Goal: Check status: Check status

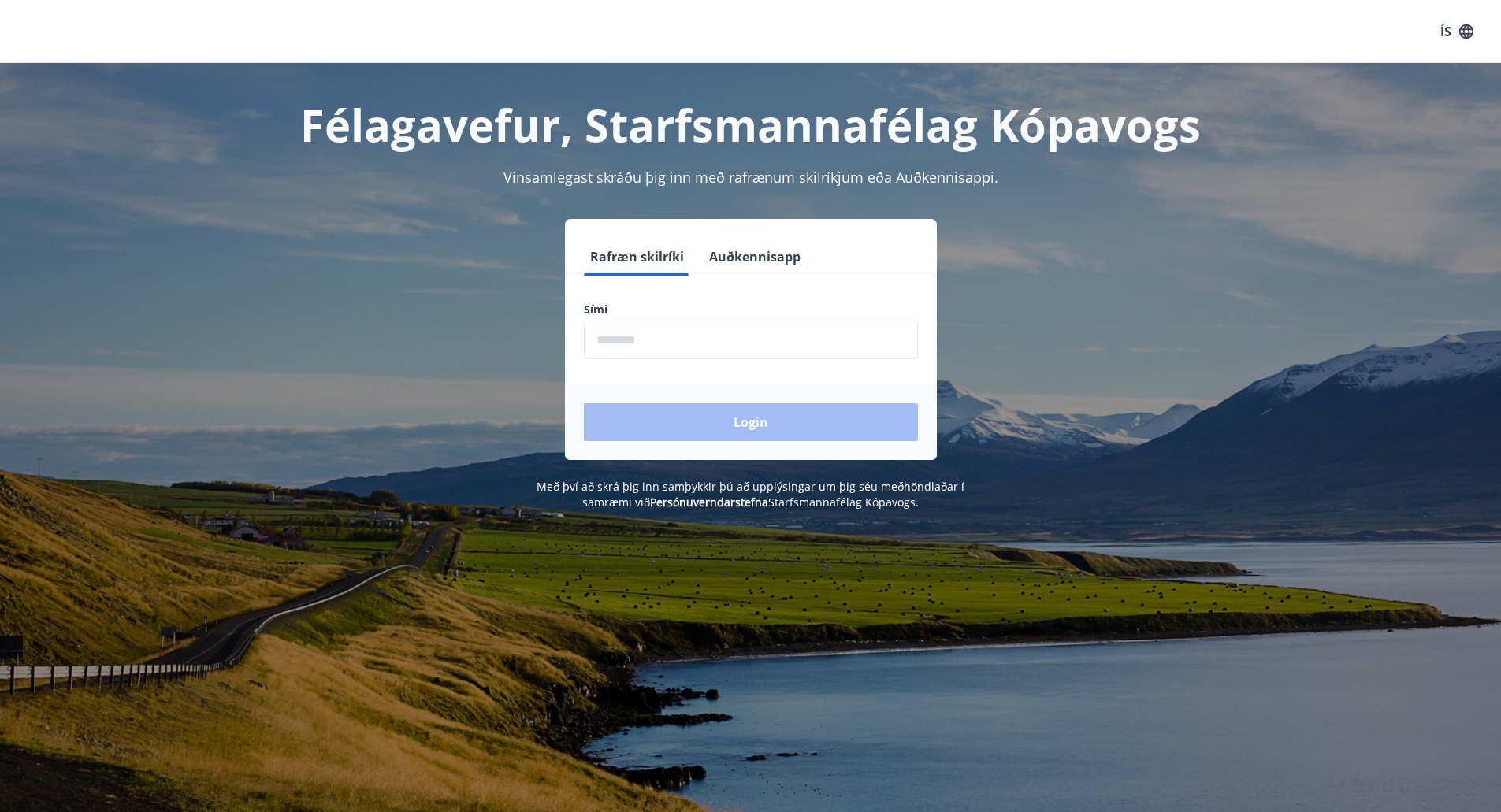
click at [759, 363] on form "Rafræn skilríki Auðkennisapp Sími ​ Login" at bounding box center [751, 348] width 372 height 222
click at [755, 352] on input "phone" at bounding box center [751, 340] width 334 height 39
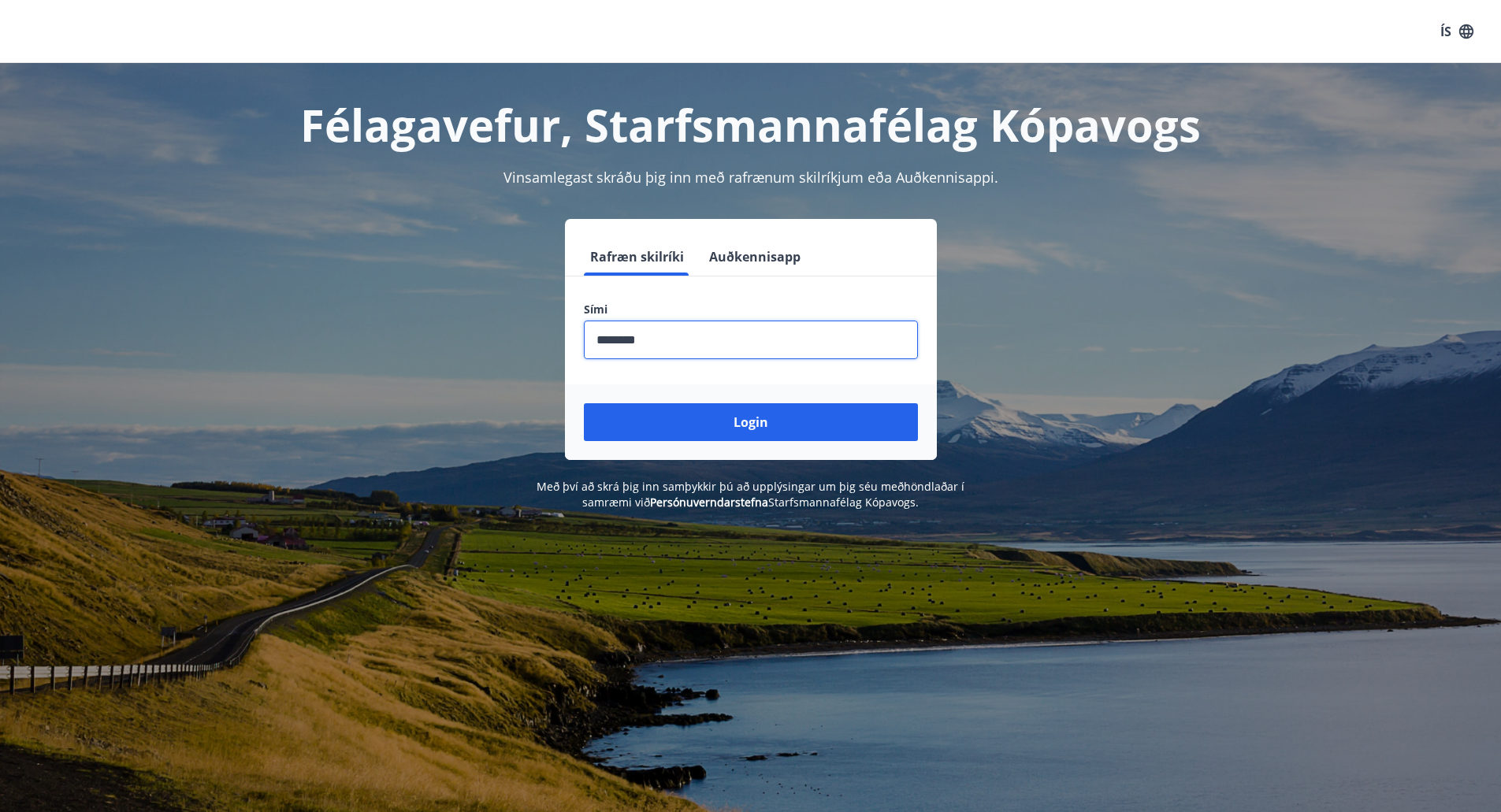
type input "********"
click at [584, 404] on button "Login" at bounding box center [751, 423] width 334 height 38
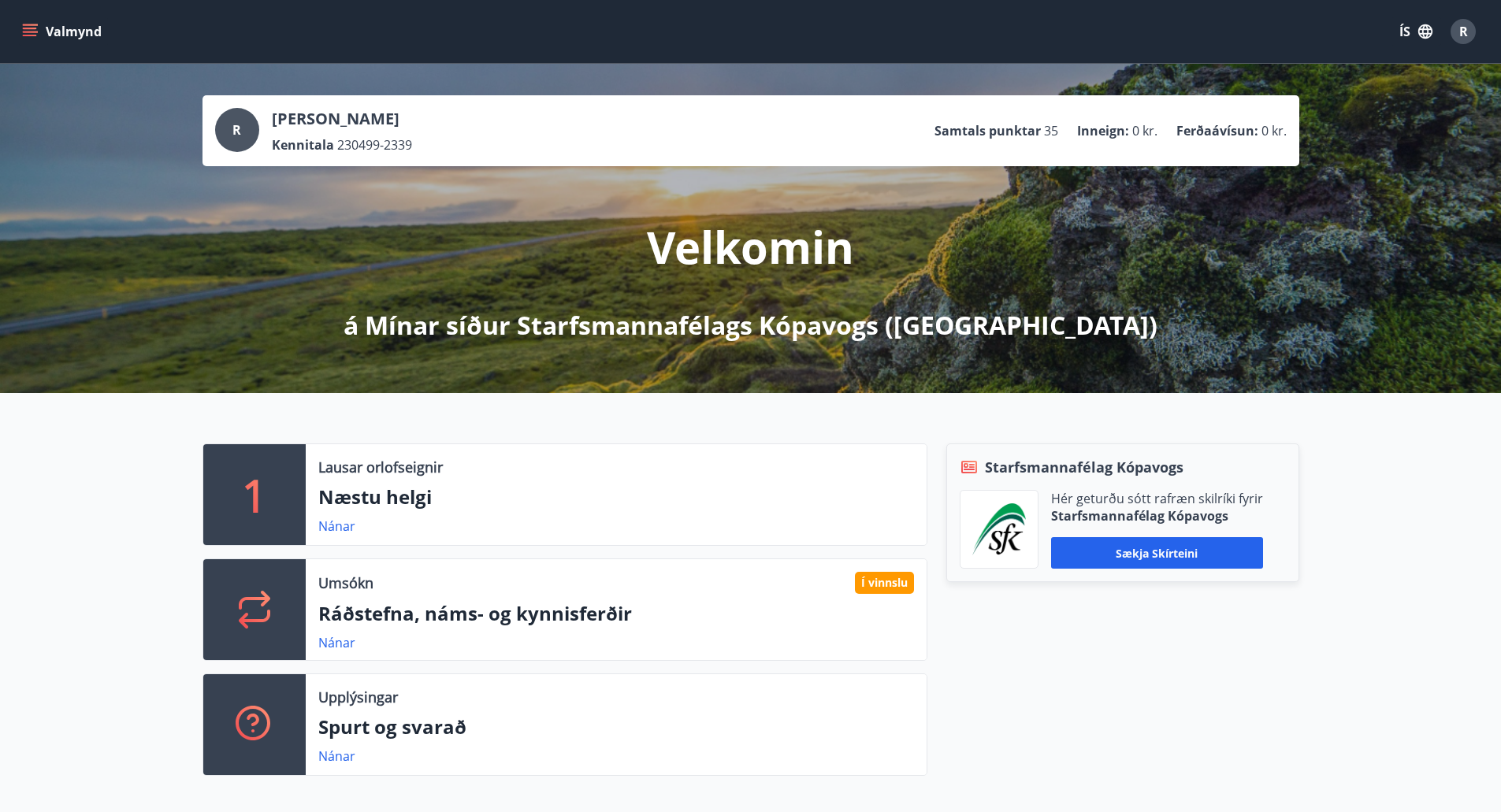
click at [33, 31] on icon "menu" at bounding box center [30, 31] width 16 height 16
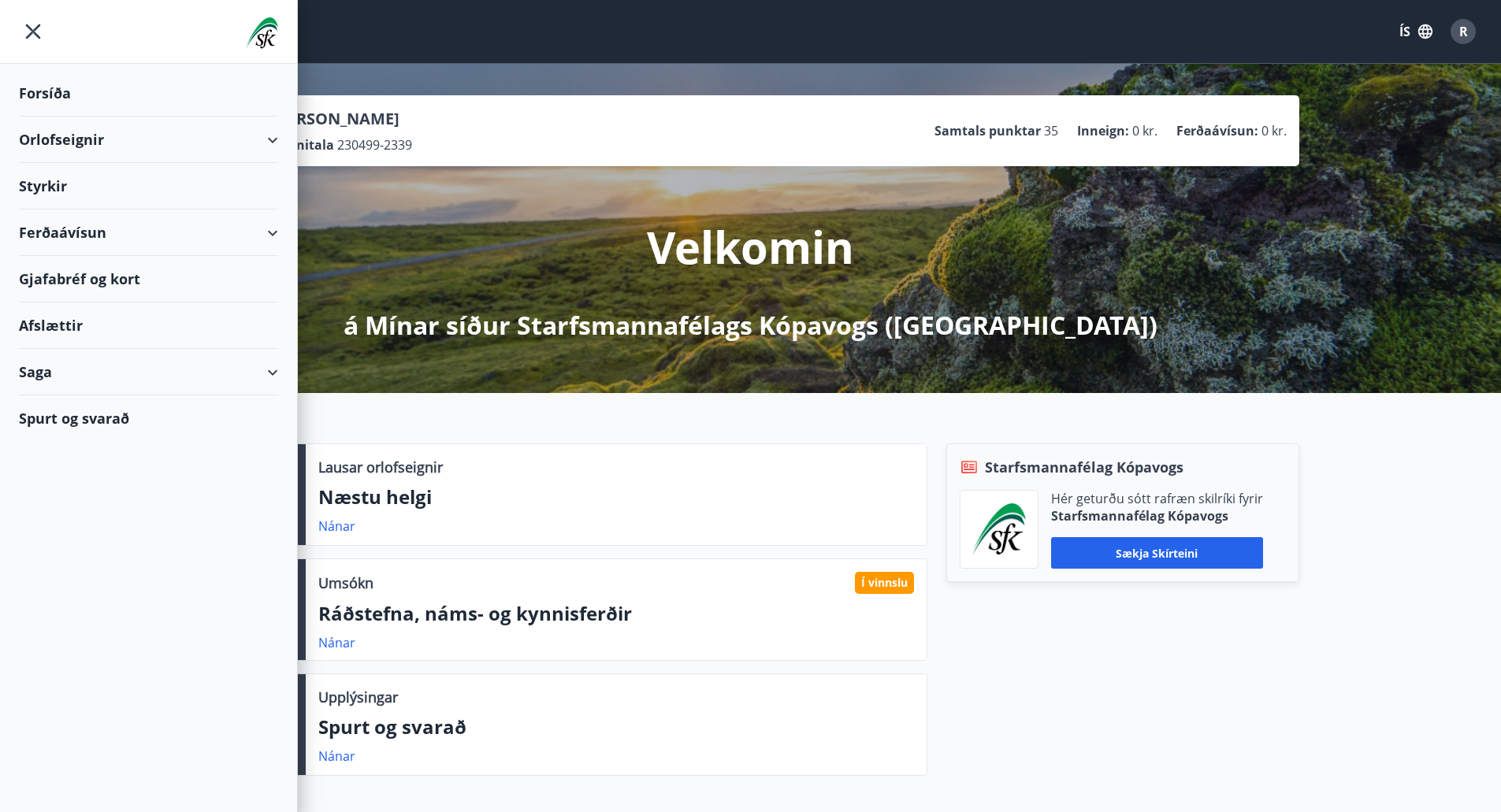
click at [248, 365] on div "Saga" at bounding box center [149, 372] width 259 height 46
click at [65, 576] on div "Styrkjasaga" at bounding box center [149, 578] width 234 height 33
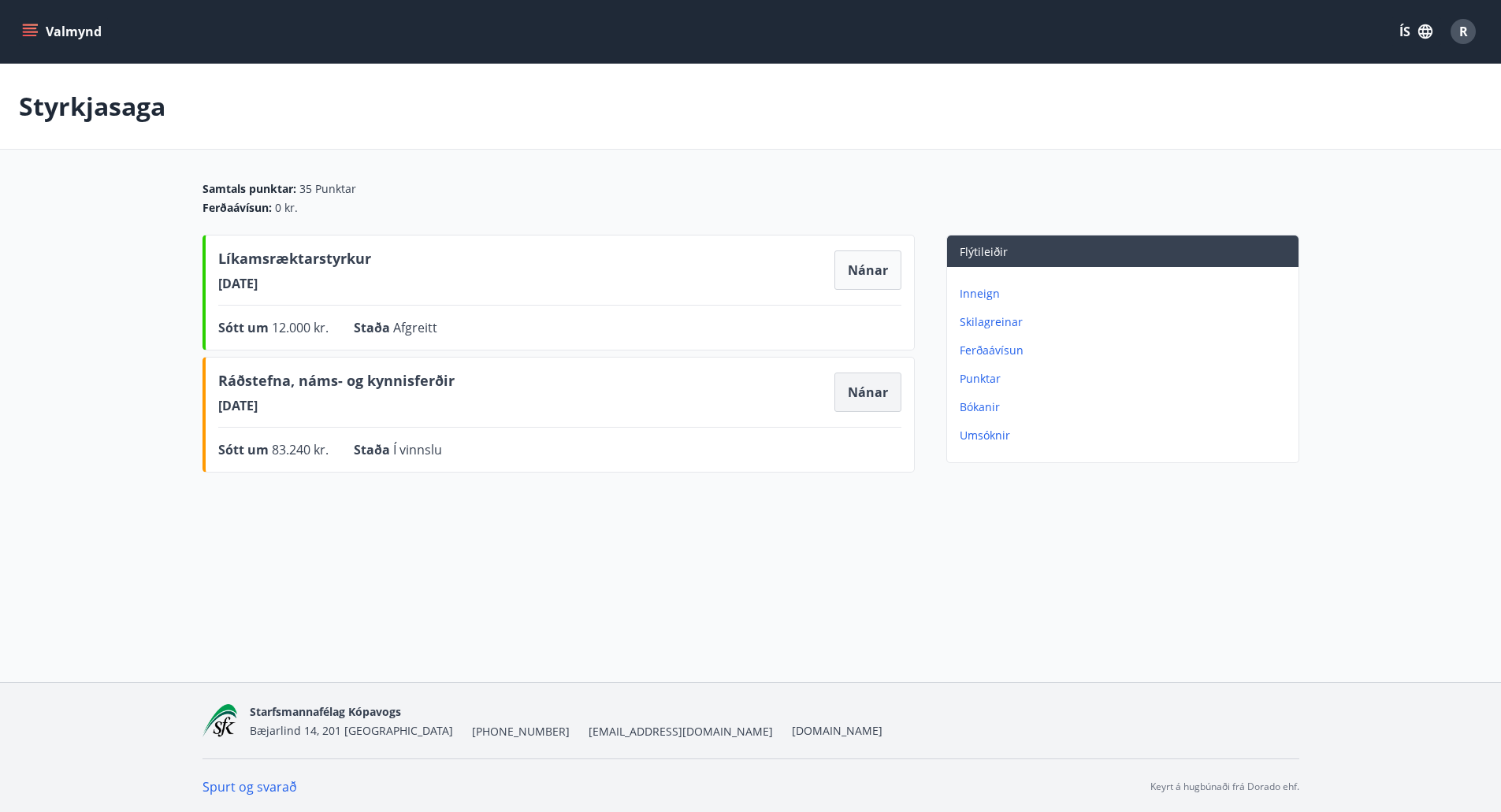
click at [853, 396] on button "Nánar" at bounding box center [867, 393] width 67 height 40
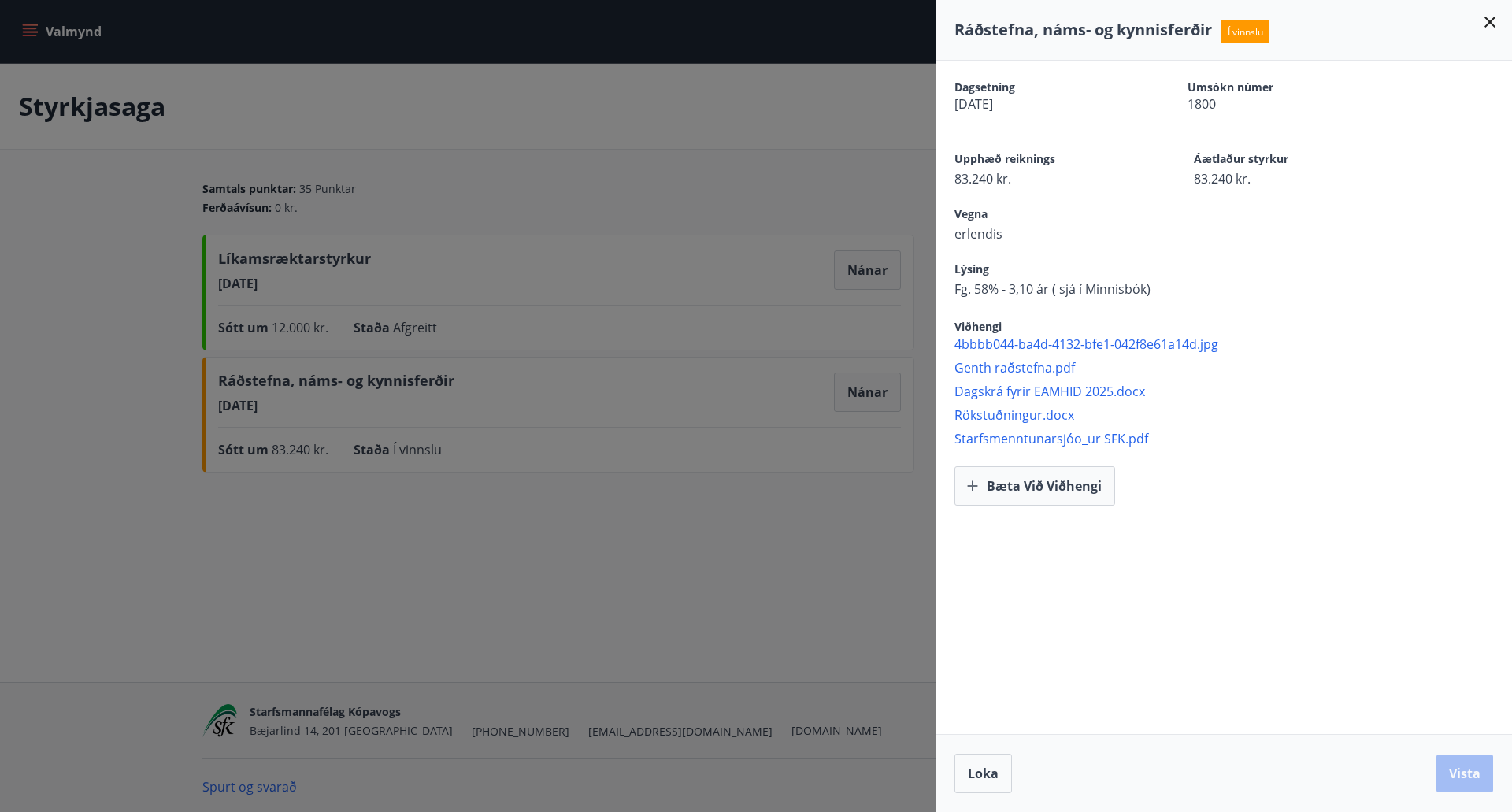
click at [153, 203] on div at bounding box center [756, 406] width 1512 height 812
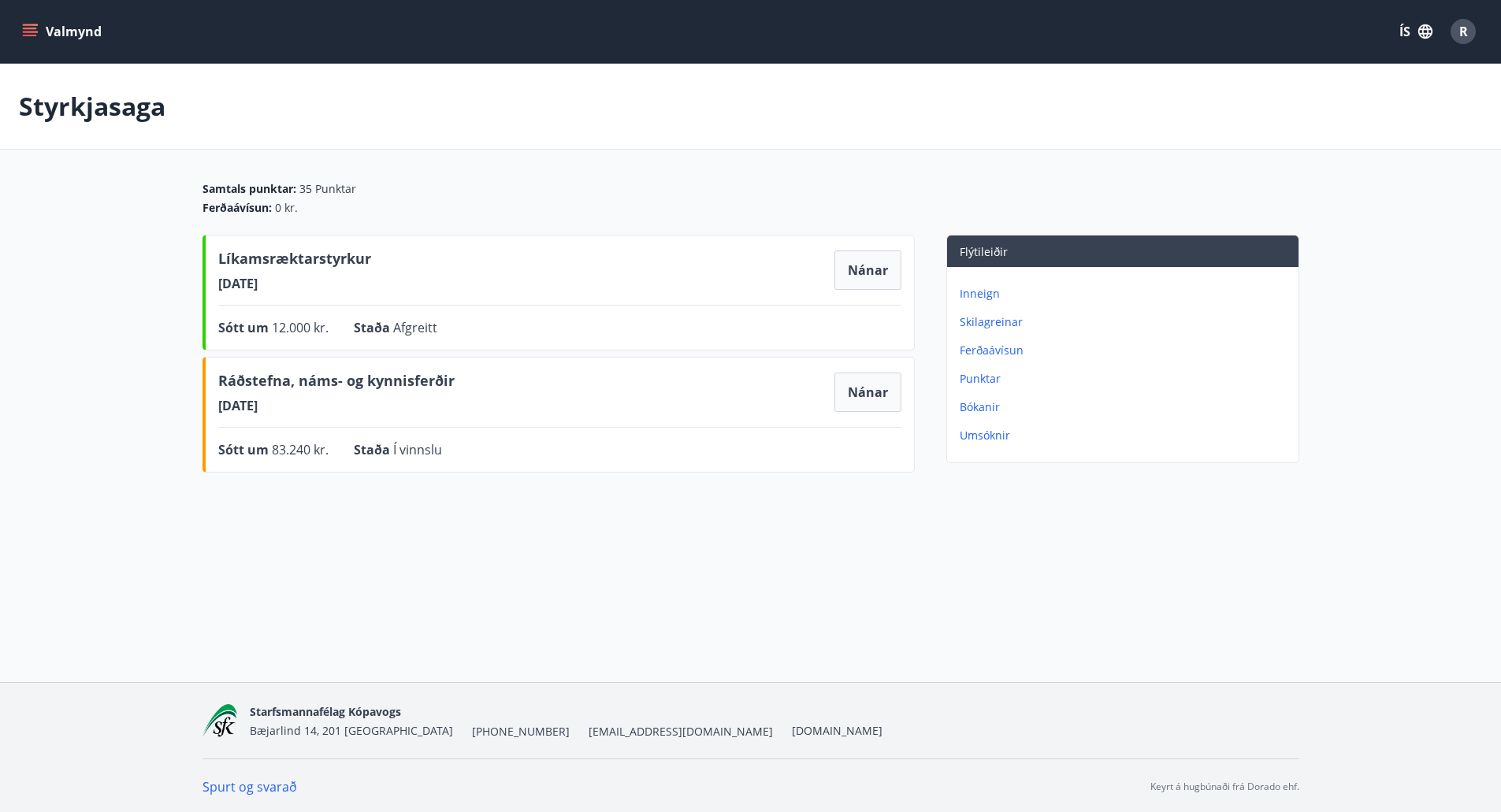
click at [15, 16] on div "Valmynd ÍS R" at bounding box center [750, 31] width 1501 height 63
click at [14, 35] on div "Valmynd ÍS R" at bounding box center [750, 31] width 1501 height 63
click at [26, 30] on icon "menu" at bounding box center [30, 31] width 16 height 16
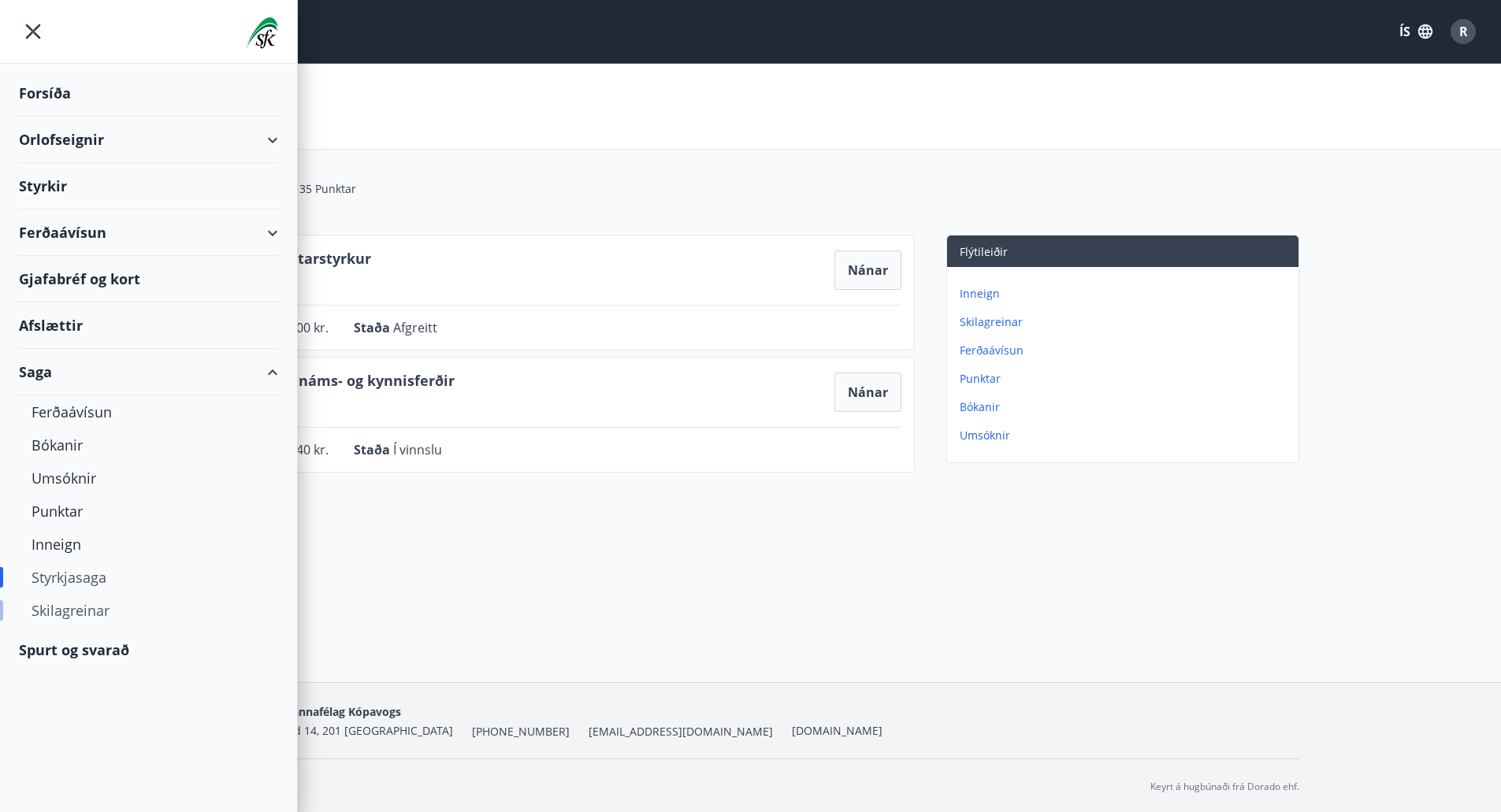
click at [90, 611] on div "Skilagreinar" at bounding box center [149, 611] width 234 height 33
